Goal: Task Accomplishment & Management: Manage account settings

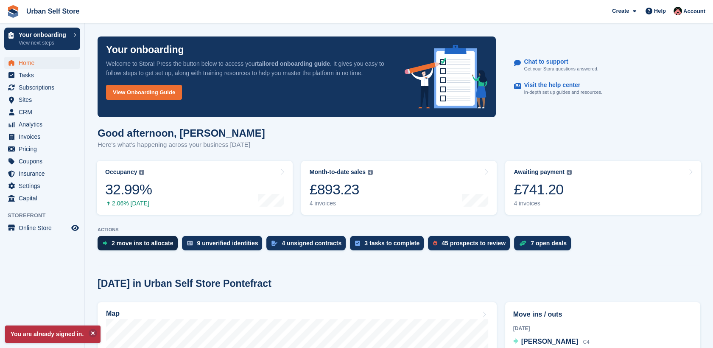
click at [147, 240] on div "2 move ins to allocate" at bounding box center [143, 243] width 62 height 7
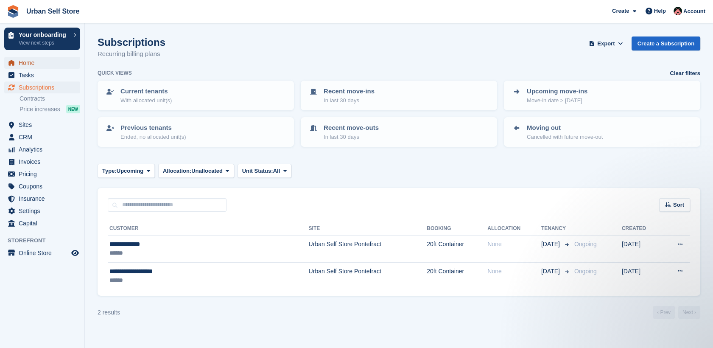
click at [30, 60] on span "Home" at bounding box center [44, 63] width 51 height 12
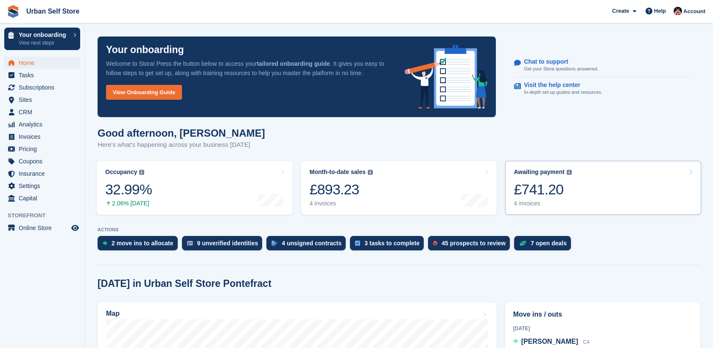
click at [541, 198] on div "£741.20" at bounding box center [543, 189] width 58 height 17
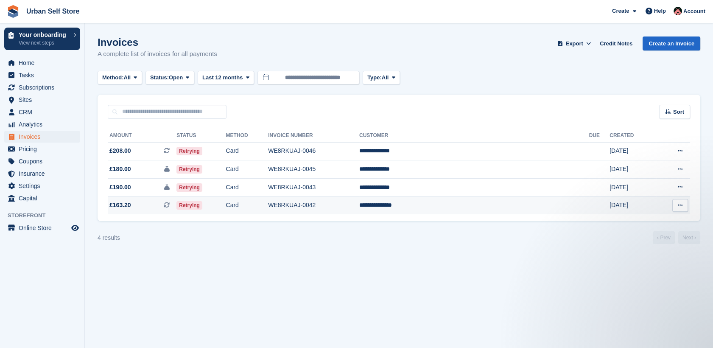
click at [155, 208] on span "£163.20 This is a recurring subscription invoice." at bounding box center [142, 205] width 69 height 9
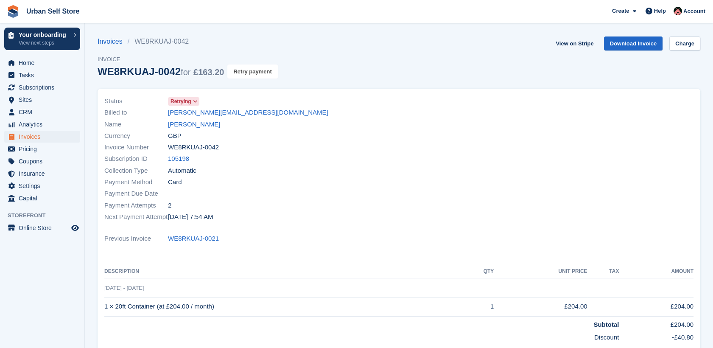
drag, startPoint x: 254, startPoint y: 75, endPoint x: 402, endPoint y: 42, distance: 151.1
click at [254, 74] on button "Retry payment" at bounding box center [252, 71] width 50 height 14
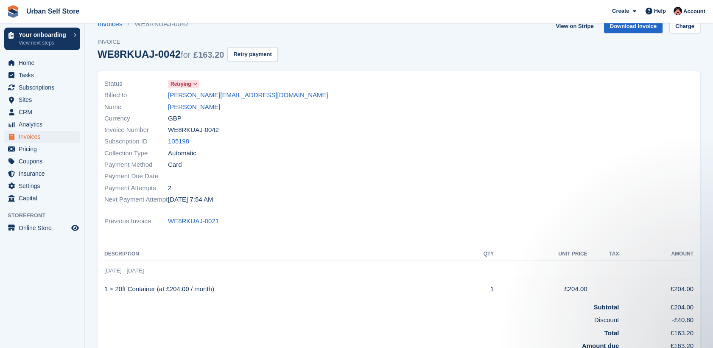
scroll to position [2, 0]
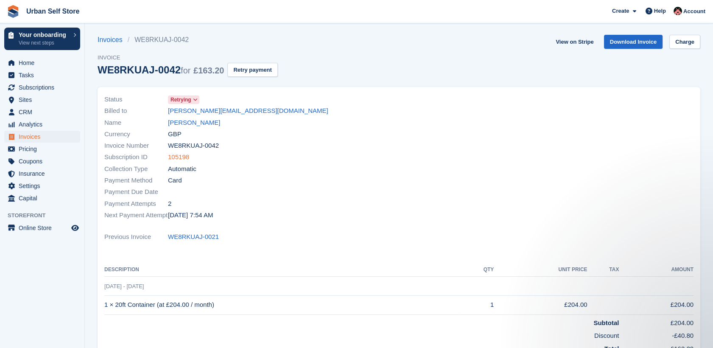
click at [180, 159] on link "105198" at bounding box center [178, 157] width 21 height 10
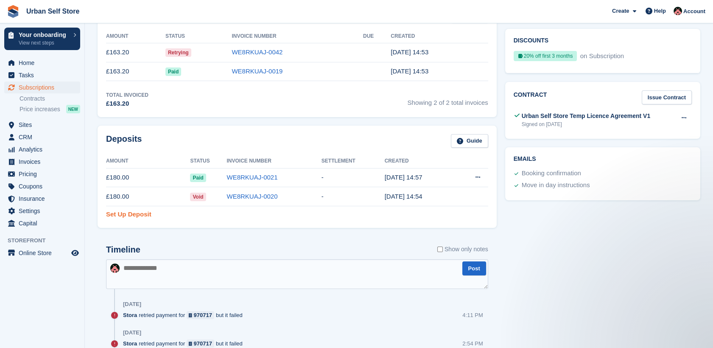
click at [140, 214] on link "Set Up Deposit" at bounding box center [128, 215] width 45 height 10
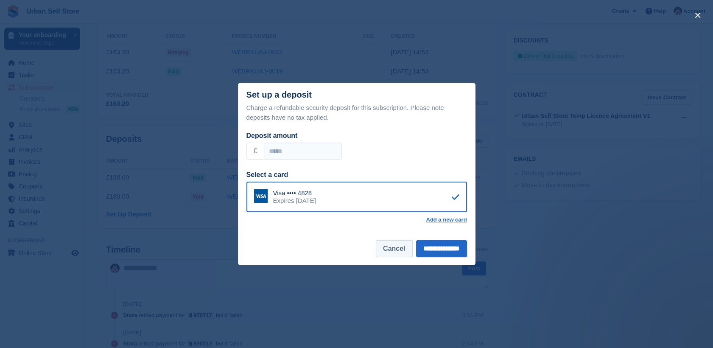
click at [387, 248] on button "Cancel" at bounding box center [394, 248] width 36 height 17
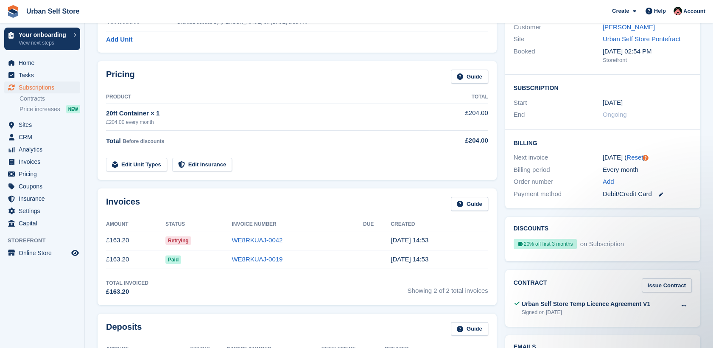
scroll to position [94, 0]
click at [662, 194] on icon at bounding box center [661, 195] width 4 height 4
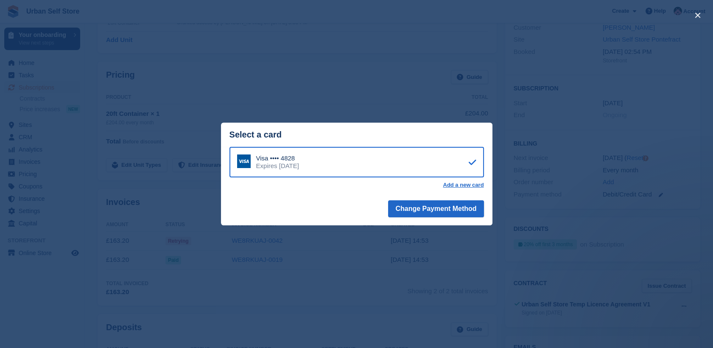
click at [375, 161] on div "Visa •••• 4828 Expires September 2029" at bounding box center [356, 162] width 254 height 31
click at [425, 209] on button "Change Payment Method" at bounding box center [435, 208] width 95 height 17
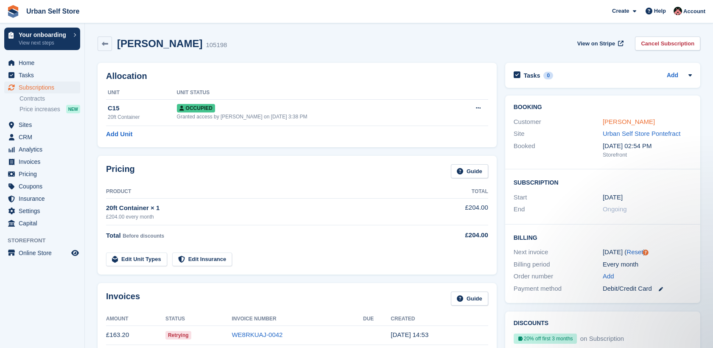
click at [621, 121] on link "[PERSON_NAME]" at bounding box center [629, 121] width 52 height 7
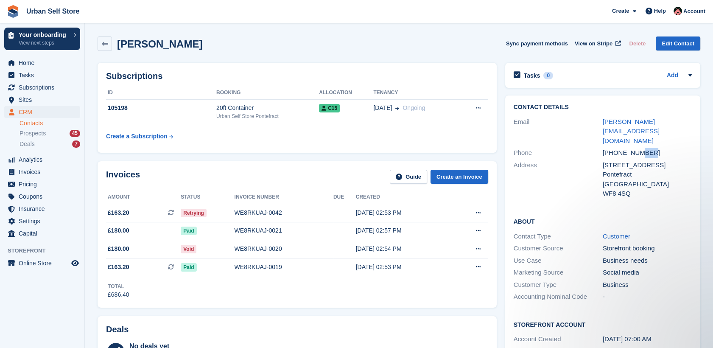
drag, startPoint x: 638, startPoint y: 136, endPoint x: 655, endPoint y: 137, distance: 16.6
click at [655, 148] on div "+447909697982" at bounding box center [647, 153] width 89 height 10
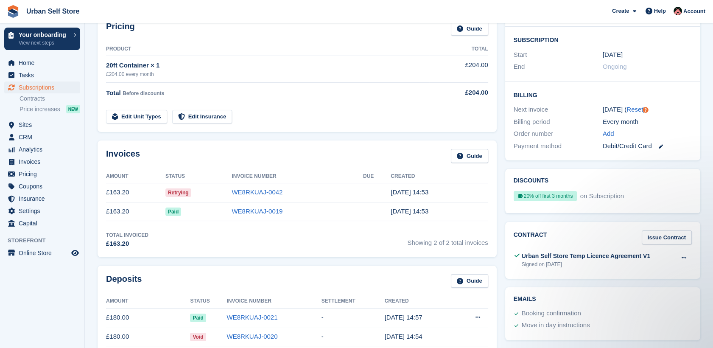
scroll to position [141, 0]
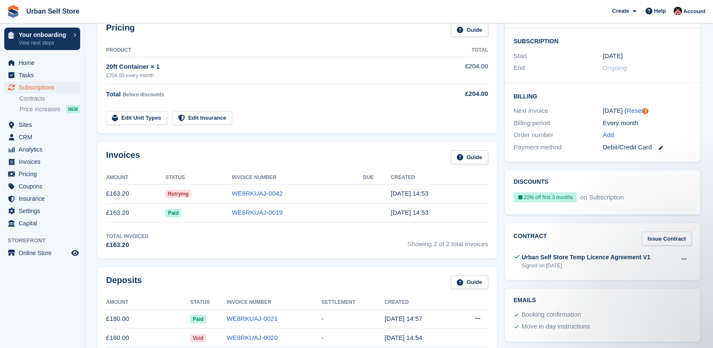
click at [682, 123] on div "Every month" at bounding box center [647, 123] width 89 height 10
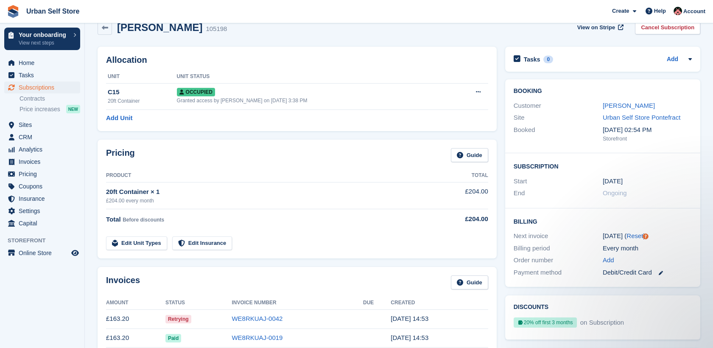
scroll to position [0, 0]
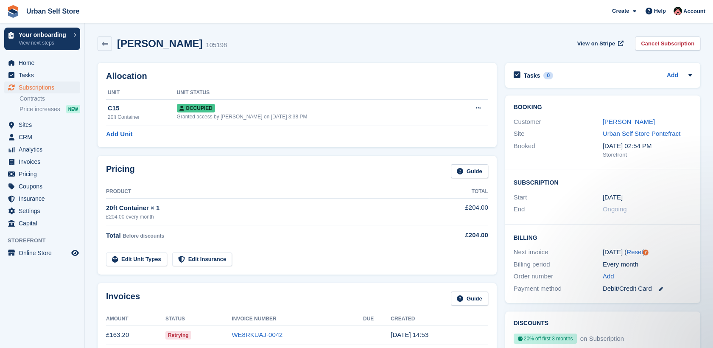
click at [367, 37] on div "Brett Patterson 105198 View on Stripe Cancel Subscription" at bounding box center [399, 43] width 603 height 14
click at [109, 45] on link at bounding box center [105, 43] width 14 height 14
drag, startPoint x: 600, startPoint y: 197, endPoint x: 633, endPoint y: 198, distance: 32.7
click at [633, 198] on div "Start 1 Sep" at bounding box center [603, 197] width 178 height 12
click at [495, 151] on div "Pricing Guide Product Total 20ft Container × 1 £204.00 every month £204.00 Tota…" at bounding box center [297, 214] width 408 height 127
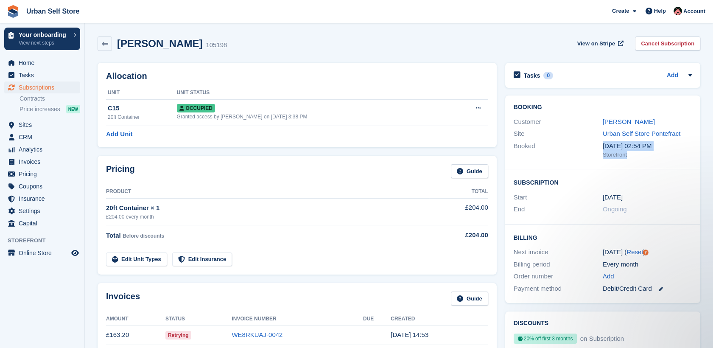
drag, startPoint x: 601, startPoint y: 148, endPoint x: 654, endPoint y: 154, distance: 54.1
click at [654, 154] on div "Booked 1 Sep, 02:54 PM Storefront" at bounding box center [603, 150] width 178 height 20
click at [550, 180] on h2 "Subscription" at bounding box center [603, 182] width 178 height 8
click at [111, 50] on link at bounding box center [105, 43] width 14 height 14
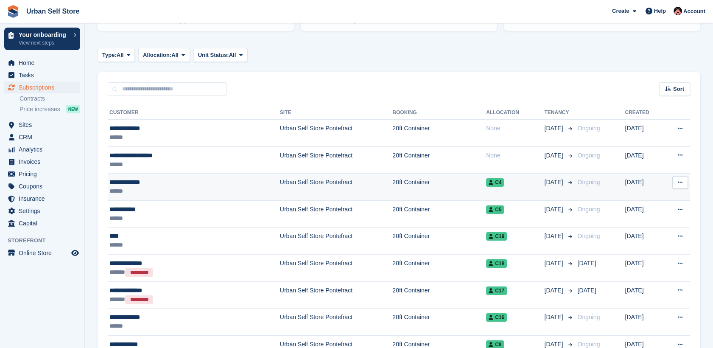
scroll to position [141, 0]
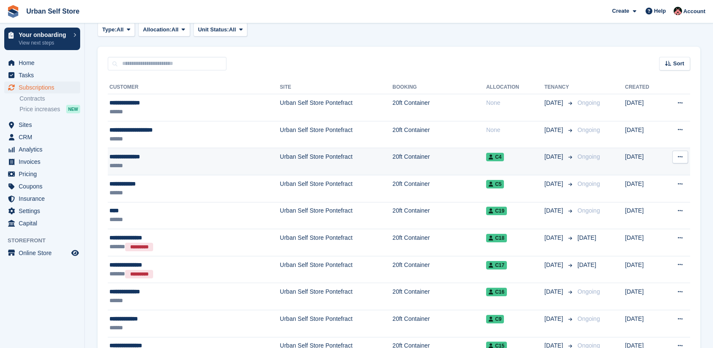
click at [194, 157] on div "**********" at bounding box center [163, 156] width 109 height 9
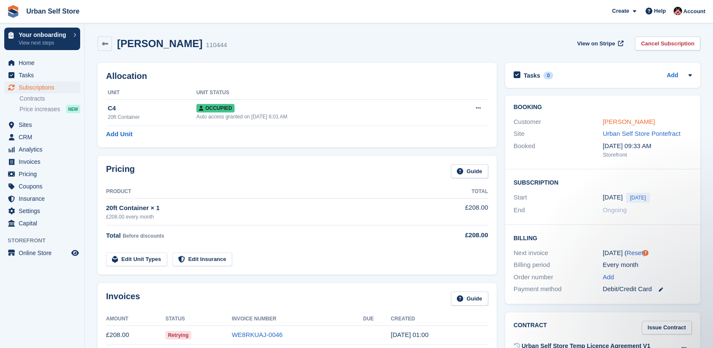
click at [621, 120] on link "Lauren Sneddon" at bounding box center [629, 121] width 52 height 7
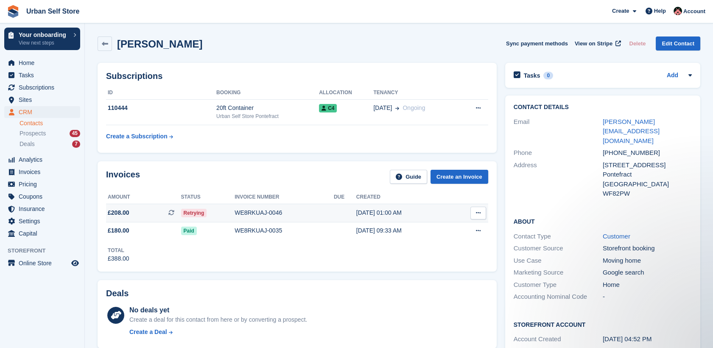
click at [163, 213] on span "£208.00 This is a recurring subscription invoice. This is a recurring subscript…" at bounding box center [143, 212] width 75 height 9
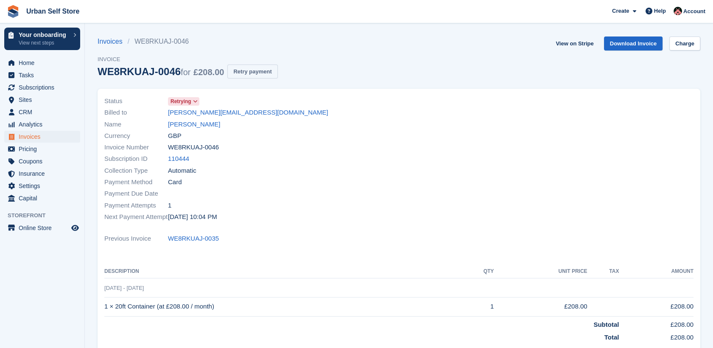
click at [265, 68] on button "Retry payment" at bounding box center [252, 71] width 50 height 14
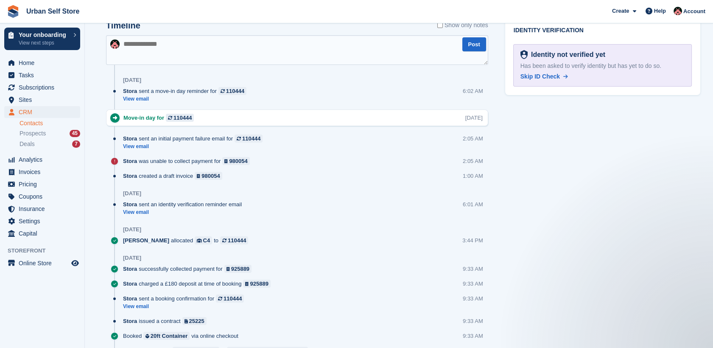
scroll to position [471, 0]
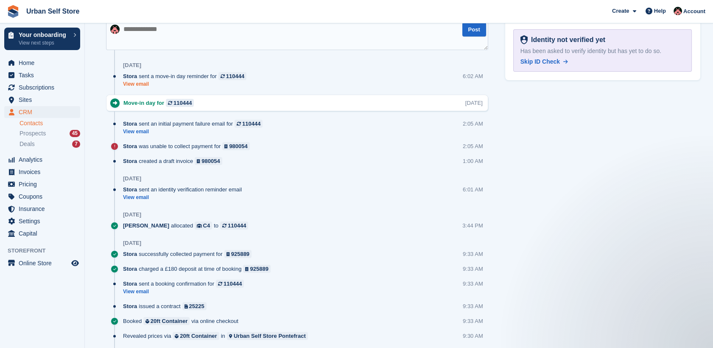
click at [143, 83] on link "View email" at bounding box center [187, 84] width 128 height 7
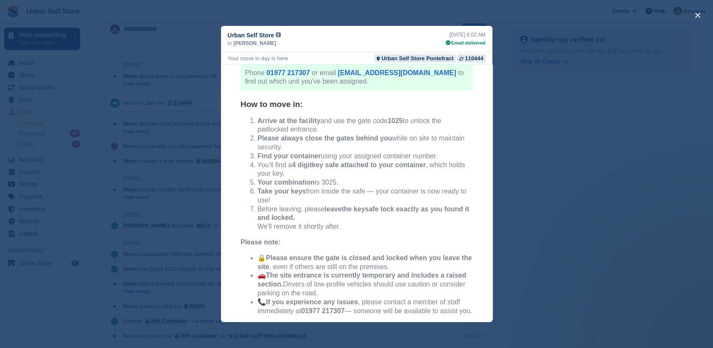
scroll to position [141, 0]
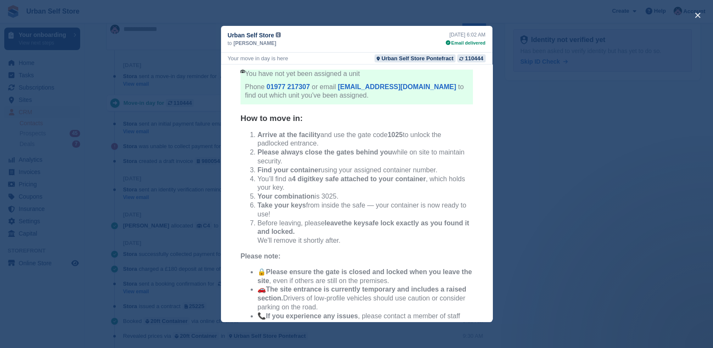
click at [547, 198] on div "close" at bounding box center [356, 174] width 713 height 348
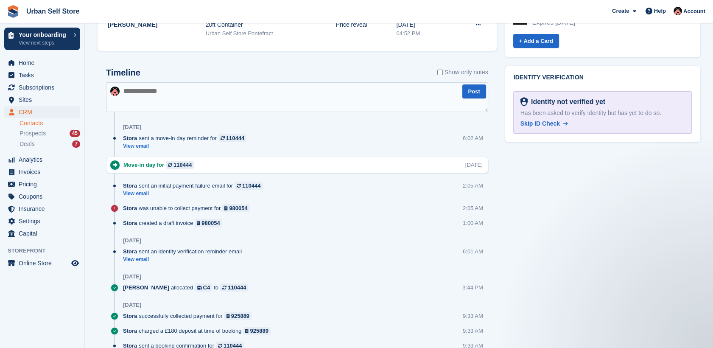
scroll to position [424, 0]
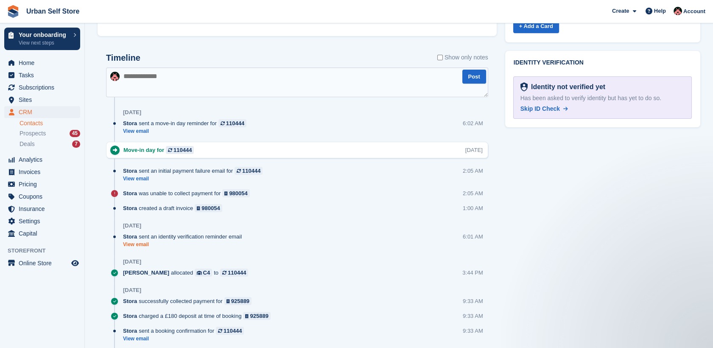
click at [141, 243] on link "View email" at bounding box center [184, 244] width 123 height 7
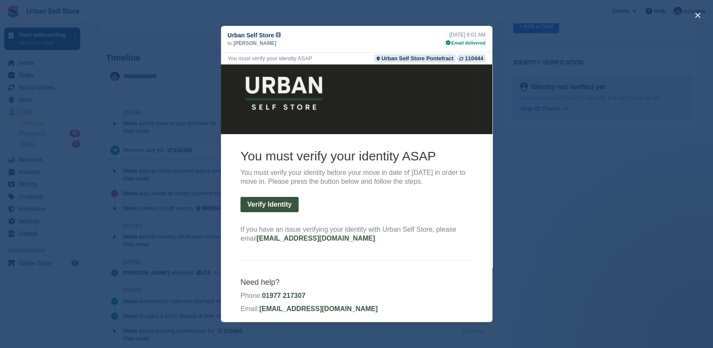
scroll to position [18, 0]
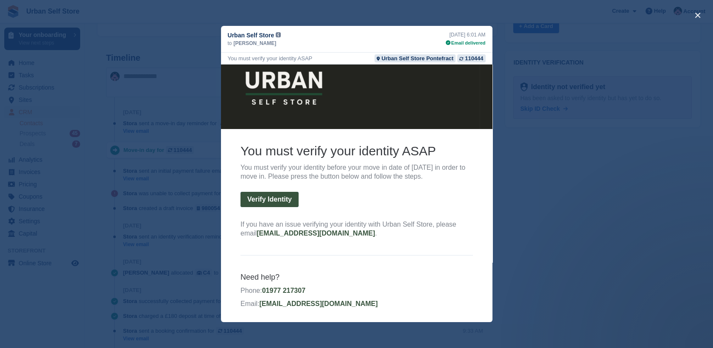
click at [624, 204] on div "close" at bounding box center [356, 174] width 713 height 348
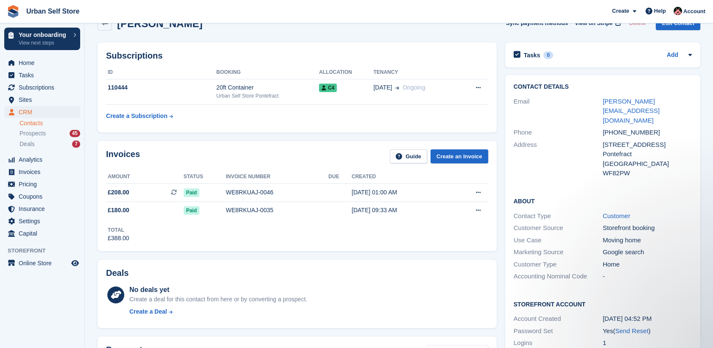
scroll to position [0, 0]
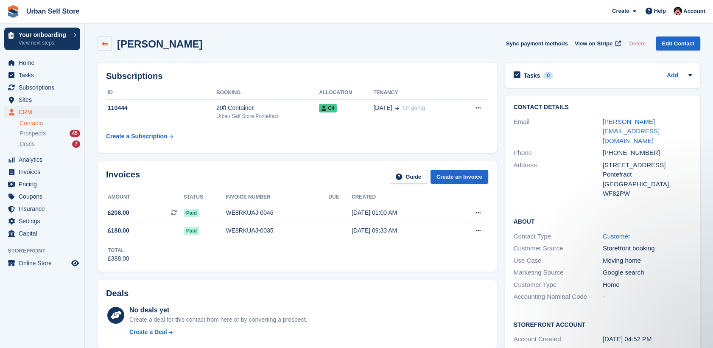
click at [111, 45] on link at bounding box center [105, 43] width 14 height 14
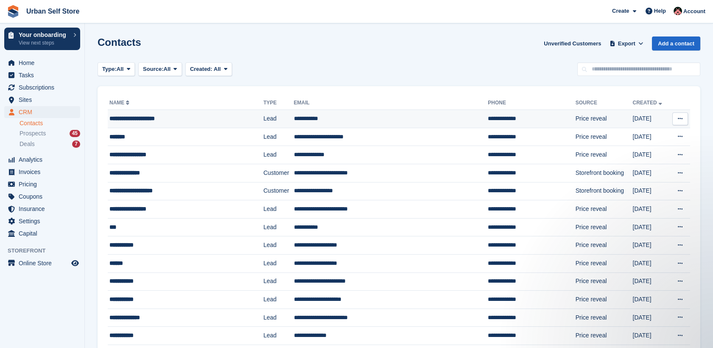
click at [685, 117] on button at bounding box center [680, 118] width 16 height 13
click at [379, 138] on td "**********" at bounding box center [391, 137] width 194 height 18
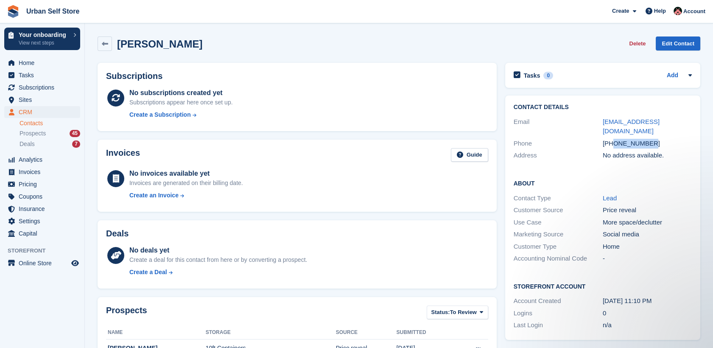
drag, startPoint x: 648, startPoint y: 135, endPoint x: 613, endPoint y: 133, distance: 34.8
click at [613, 139] on div "+447735111111" at bounding box center [647, 144] width 89 height 10
drag, startPoint x: 613, startPoint y: 133, endPoint x: 626, endPoint y: 134, distance: 13.2
copy div "7735111111"
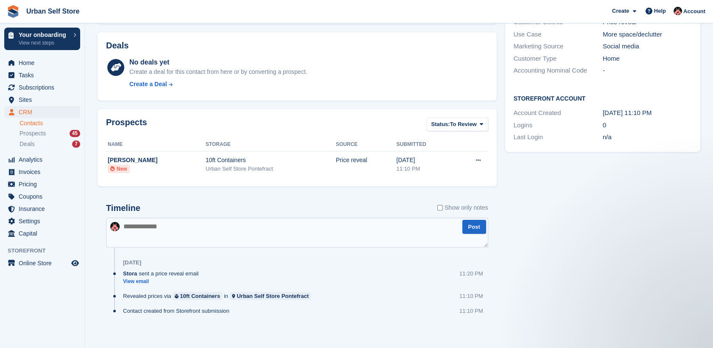
scroll to position [188, 0]
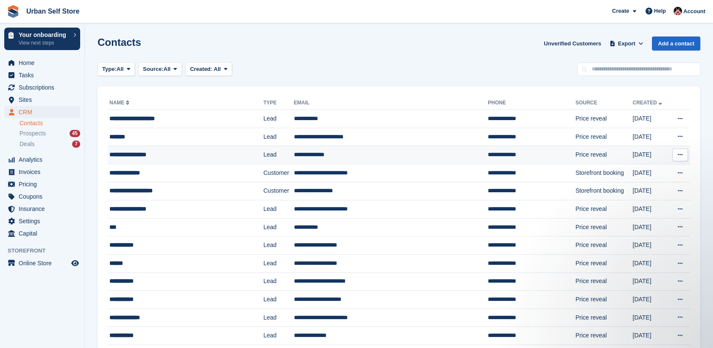
click at [177, 152] on div "**********" at bounding box center [174, 154] width 130 height 9
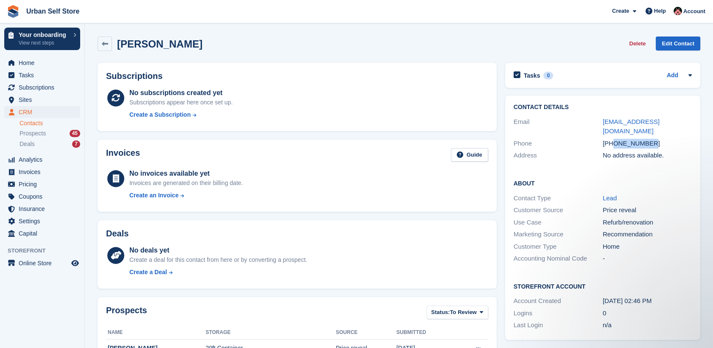
drag, startPoint x: 650, startPoint y: 134, endPoint x: 615, endPoint y: 139, distance: 35.6
click at [615, 139] on div "Phone [PHONE_NUMBER]" at bounding box center [603, 143] width 178 height 12
drag, startPoint x: 615, startPoint y: 139, endPoint x: 620, endPoint y: 132, distance: 8.2
copy div "7985562048"
drag, startPoint x: 119, startPoint y: 46, endPoint x: 158, endPoint y: 45, distance: 38.6
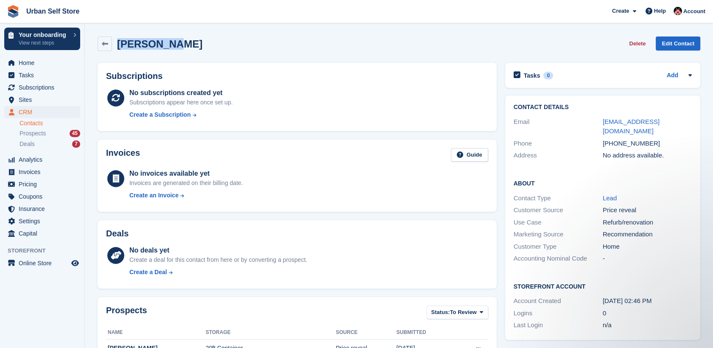
click at [158, 45] on h2 "Kristofer Bramham" at bounding box center [159, 43] width 85 height 11
copy h2 "Kristofer"
drag, startPoint x: 201, startPoint y: 46, endPoint x: 162, endPoint y: 49, distance: 40.0
click at [162, 49] on h2 "Kristofer Bramham" at bounding box center [159, 43] width 85 height 11
copy h2 "Bramham"
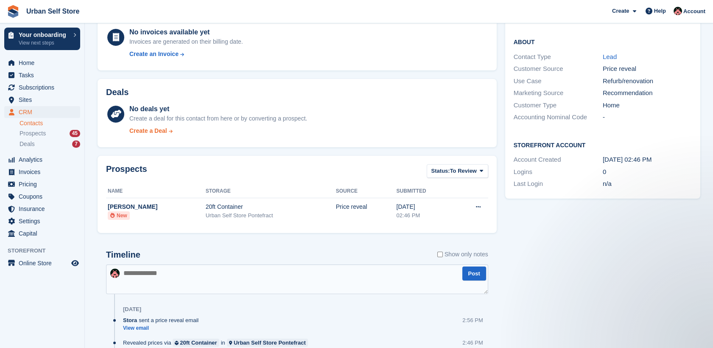
scroll to position [94, 0]
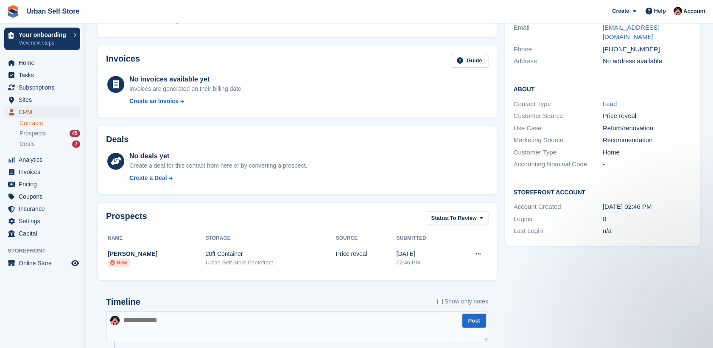
click at [35, 108] on span "CRM" at bounding box center [44, 112] width 51 height 12
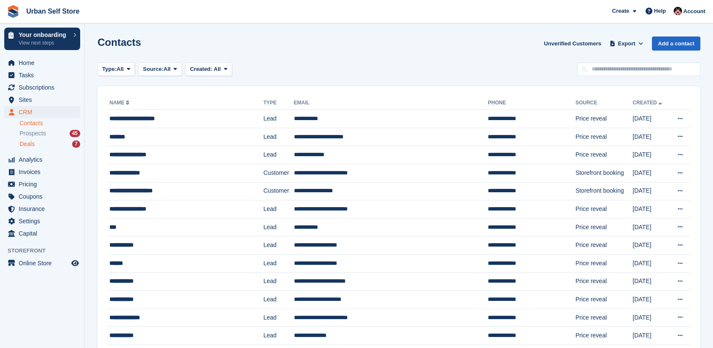
click at [34, 142] on span "Deals" at bounding box center [27, 144] width 15 height 8
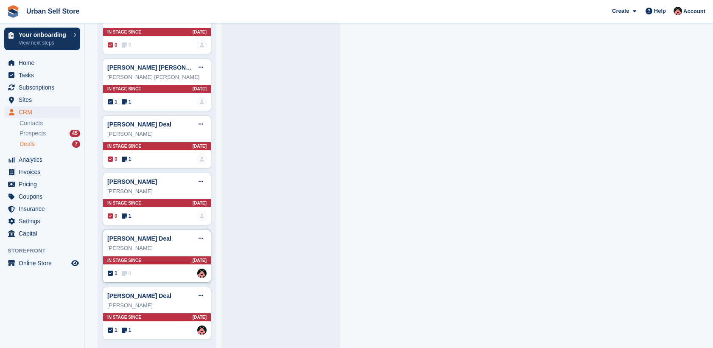
scroll to position [230, 0]
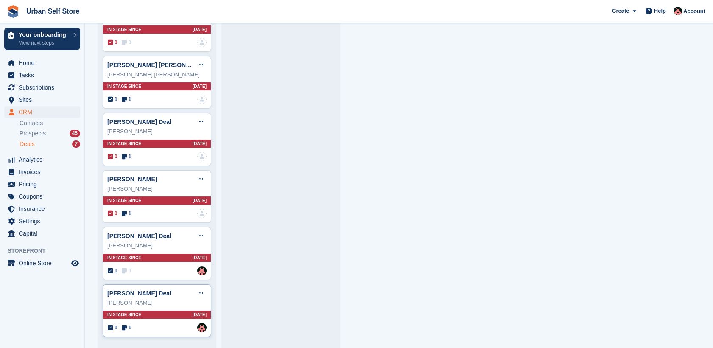
click at [162, 300] on div "Tracy Carroll" at bounding box center [156, 303] width 99 height 8
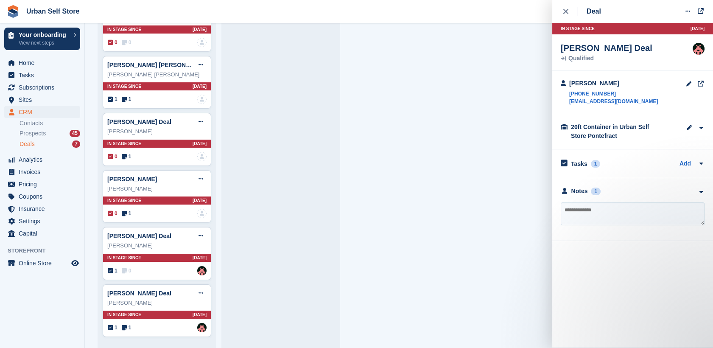
scroll to position [0, 0]
click at [577, 187] on div "Notes" at bounding box center [579, 191] width 17 height 9
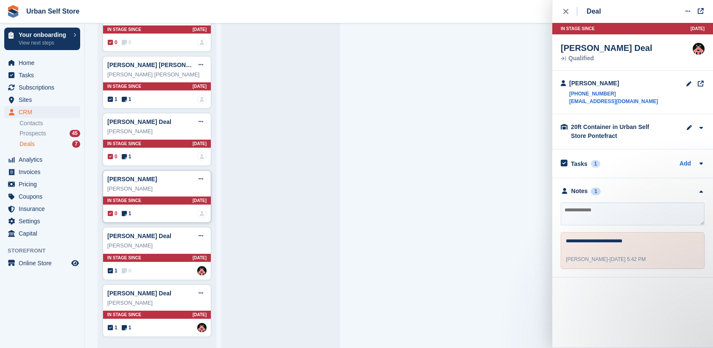
click at [173, 184] on div "Zoe Lawrence Deal Edit deal Mark as won Mark as lost Delete deal" at bounding box center [156, 179] width 99 height 13
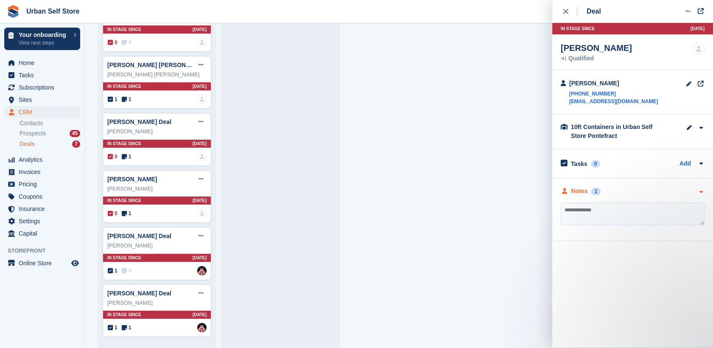
click at [580, 191] on div "Notes" at bounding box center [579, 191] width 17 height 9
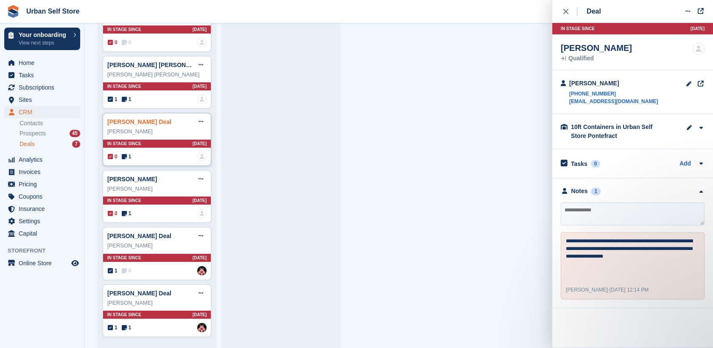
click at [162, 123] on link "Andrew Singleton Deal" at bounding box center [139, 121] width 64 height 7
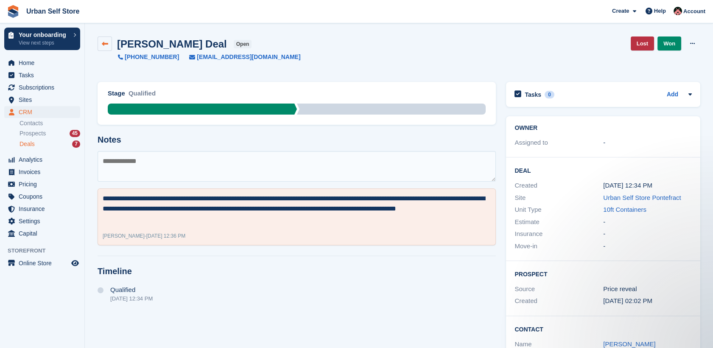
click at [103, 43] on icon at bounding box center [105, 44] width 6 height 6
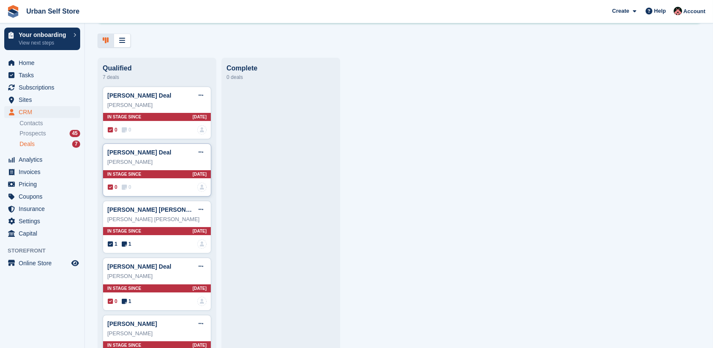
scroll to position [94, 0]
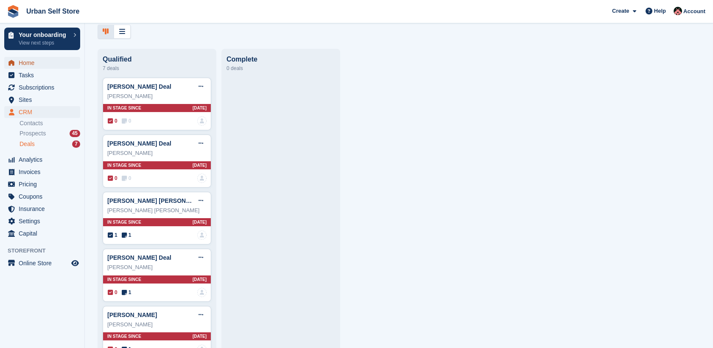
click at [28, 66] on span "Home" at bounding box center [44, 63] width 51 height 12
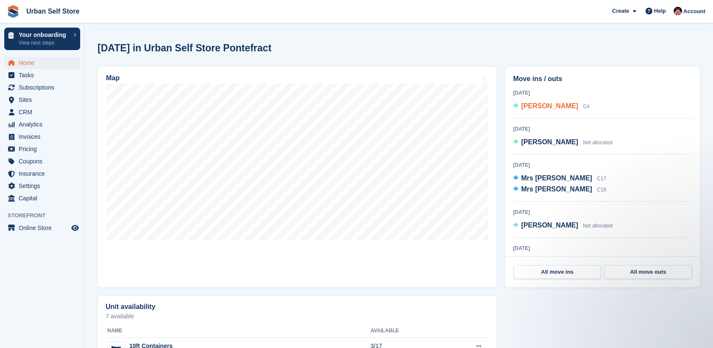
click at [521, 106] on span "[PERSON_NAME]" at bounding box center [549, 105] width 57 height 7
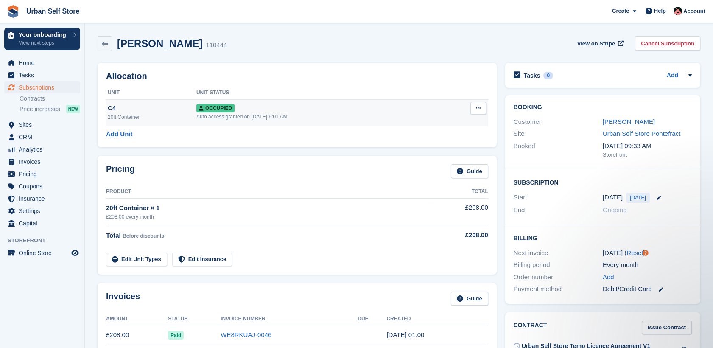
click at [481, 109] on button at bounding box center [478, 108] width 16 height 13
click at [123, 108] on div "C4" at bounding box center [152, 108] width 89 height 10
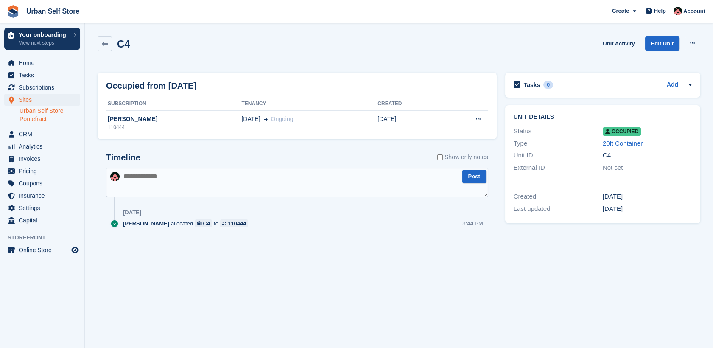
click at [626, 130] on span "Occupied" at bounding box center [622, 131] width 38 height 8
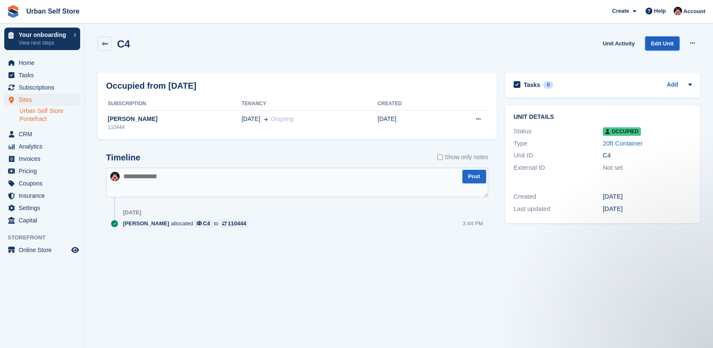
click at [670, 43] on link "Edit Unit" at bounding box center [662, 43] width 34 height 14
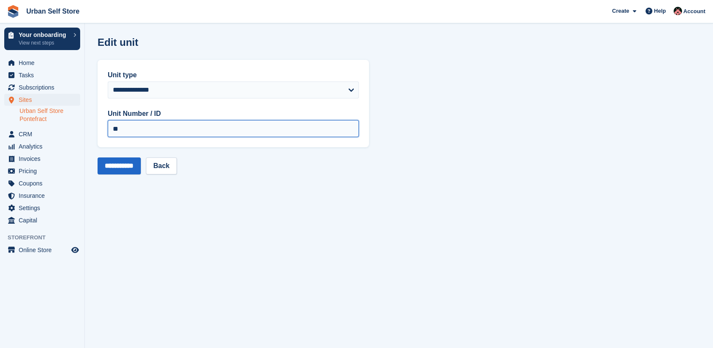
click at [207, 127] on input "**" at bounding box center [233, 128] width 251 height 17
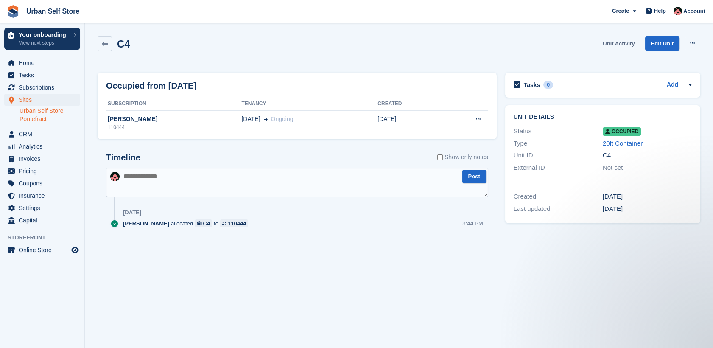
click at [624, 41] on link "Unit Activity" at bounding box center [618, 43] width 39 height 14
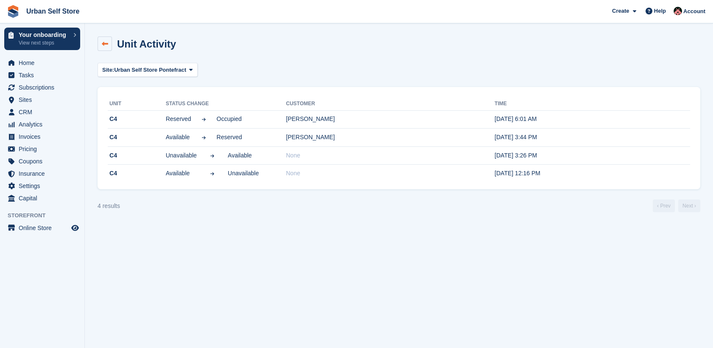
click at [111, 49] on link at bounding box center [105, 43] width 14 height 14
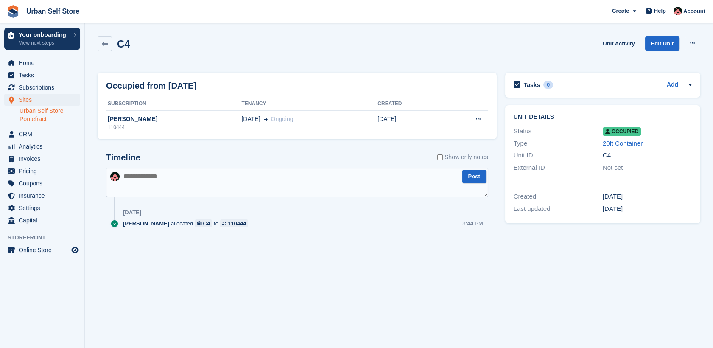
click at [113, 40] on div "C4" at bounding box center [114, 43] width 33 height 14
click at [108, 48] on link at bounding box center [105, 43] width 14 height 14
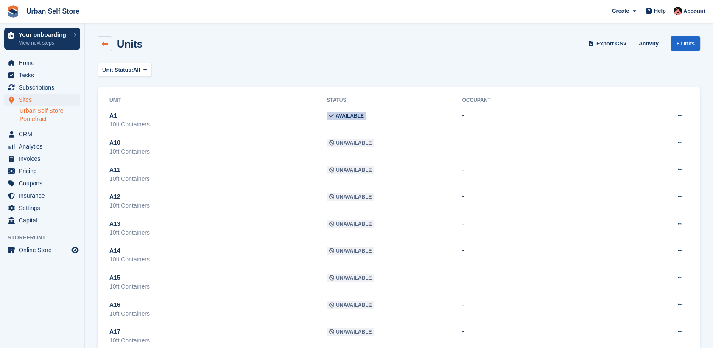
click at [100, 43] on link at bounding box center [105, 43] width 14 height 14
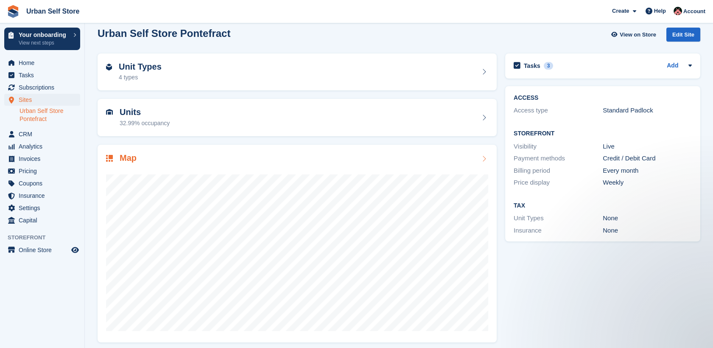
scroll to position [14, 0]
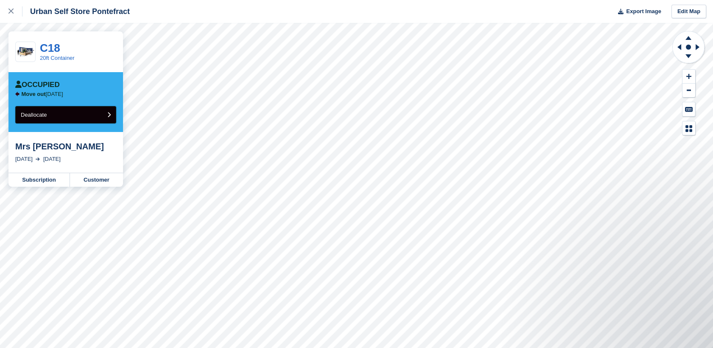
click at [97, 115] on button "Deallocate" at bounding box center [65, 114] width 101 height 17
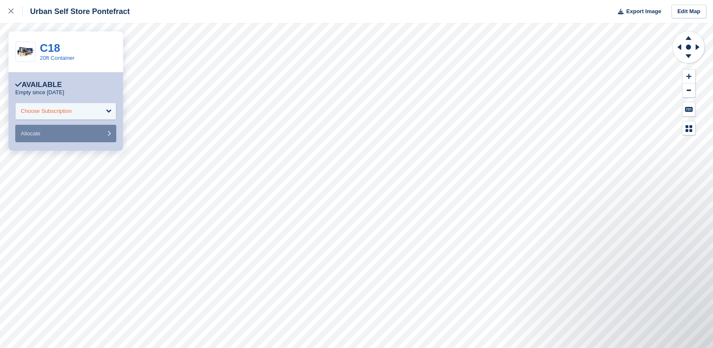
click at [61, 112] on div "Choose Subscription" at bounding box center [46, 111] width 51 height 8
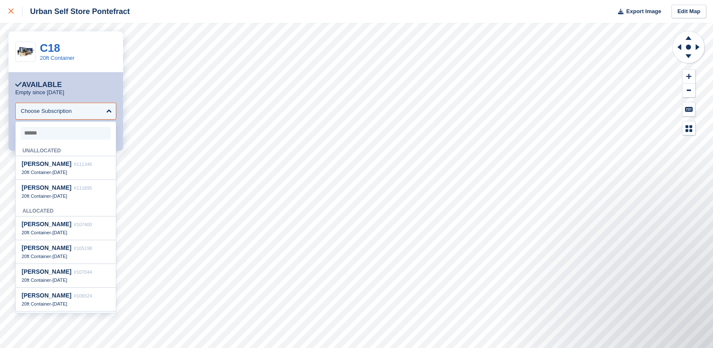
click at [10, 14] on div at bounding box center [15, 11] width 14 height 10
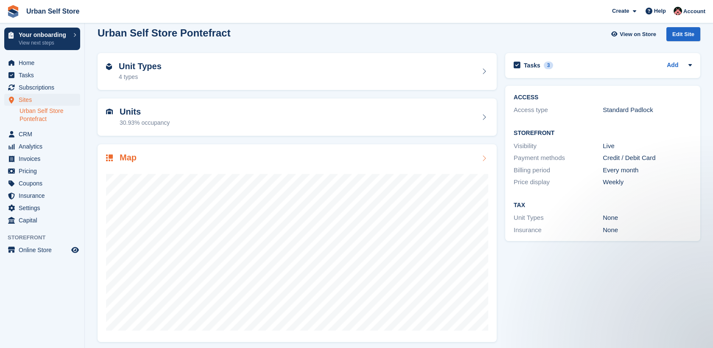
scroll to position [14, 0]
